Goal: Navigation & Orientation: Find specific page/section

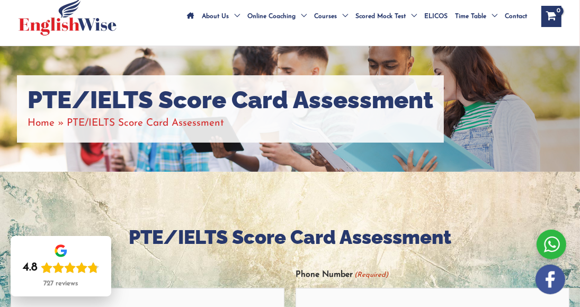
scroll to position [81, 0]
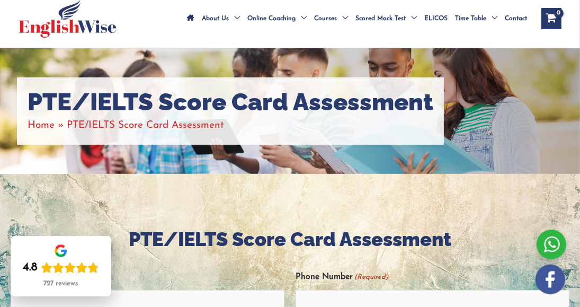
drag, startPoint x: 588, startPoint y: 43, endPoint x: 540, endPoint y: 60, distance: 50.3
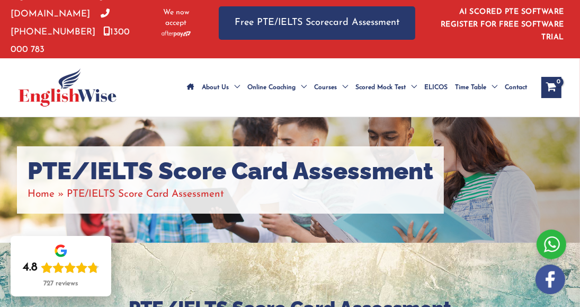
scroll to position [0, 0]
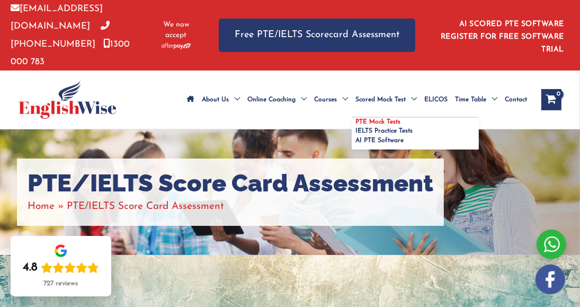
click at [386, 119] on span "PTE Mock Tests" at bounding box center [378, 122] width 45 height 6
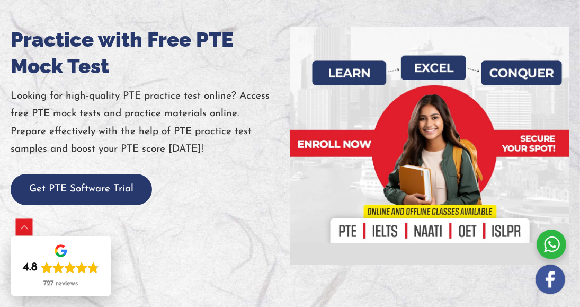
scroll to position [168, 0]
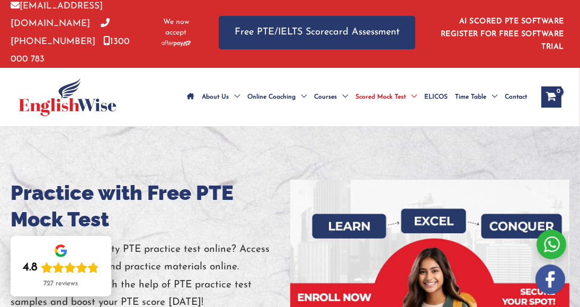
scroll to position [0, 0]
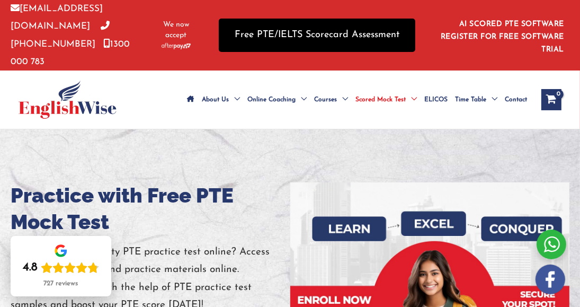
click at [388, 40] on link "Free PTE/IELTS Scorecard Assessment" at bounding box center [317, 35] width 197 height 33
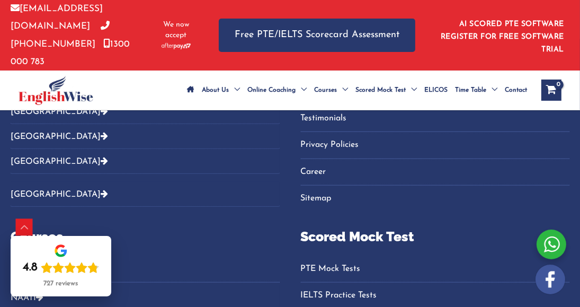
scroll to position [592, 0]
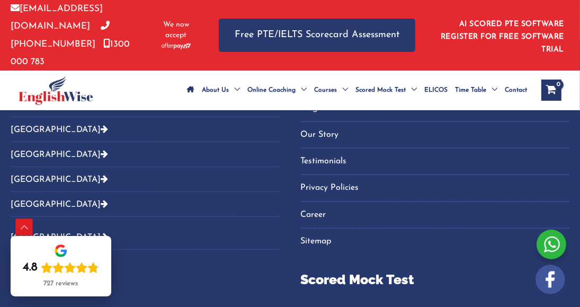
drag, startPoint x: 588, startPoint y: 40, endPoint x: 564, endPoint y: 165, distance: 127.2
click at [564, 179] on link "Privacy Policies" at bounding box center [435, 187] width 269 height 17
click at [119, 142] on button "[GEOGRAPHIC_DATA]" at bounding box center [145, 154] width 269 height 25
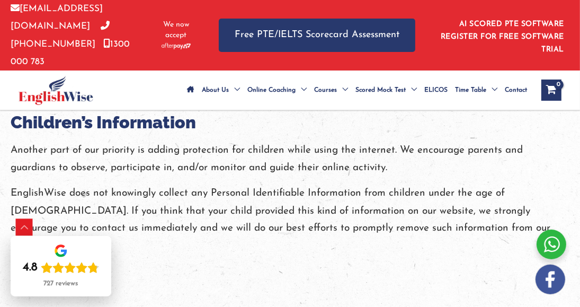
scroll to position [1344, 0]
